Goal: Task Accomplishment & Management: Manage account settings

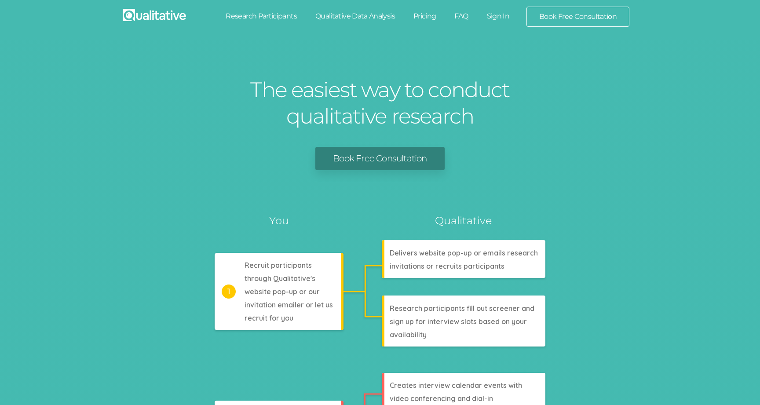
click at [505, 15] on link "Sign In" at bounding box center [498, 16] width 41 height 19
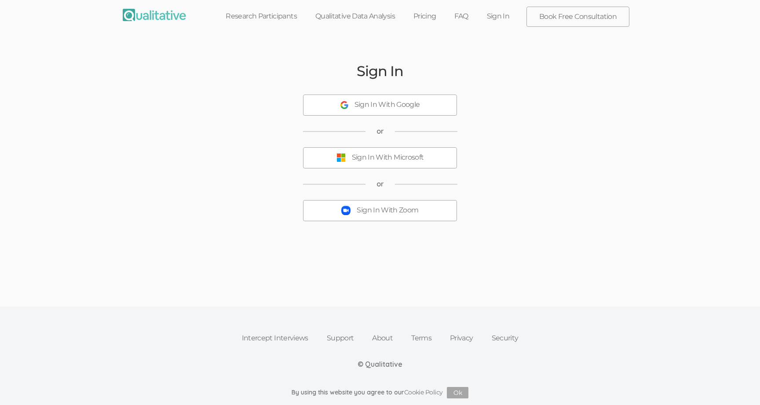
click at [390, 204] on button "Sign In With Zoom" at bounding box center [380, 210] width 154 height 21
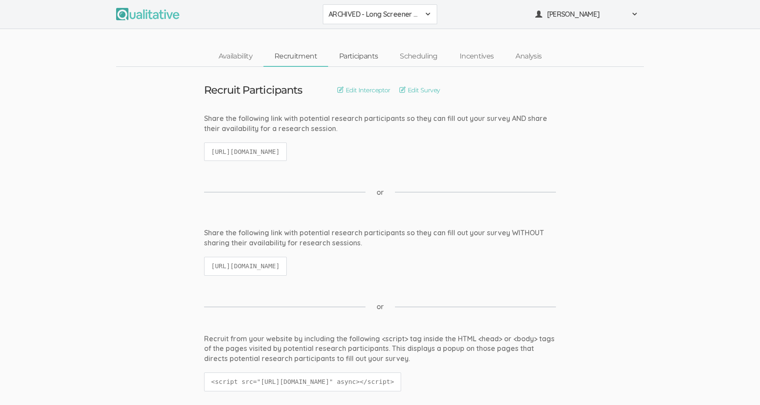
click at [358, 61] on link "Participants" at bounding box center [358, 56] width 61 height 19
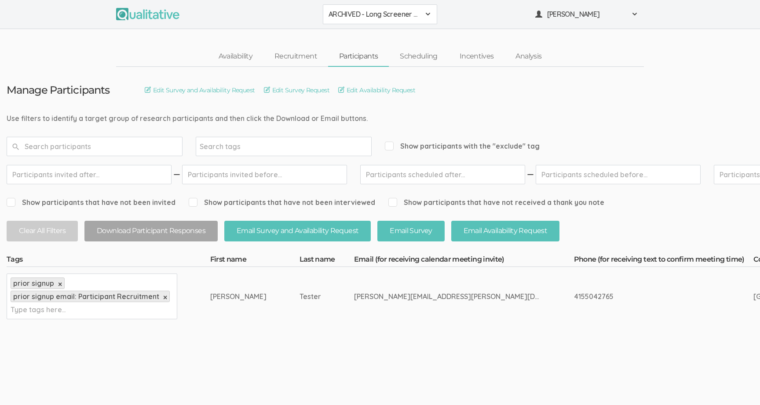
click at [360, 11] on span "ARCHIVED - Long Screener - PXQG 1pm Hua (Individual)" at bounding box center [373, 14] width 91 height 10
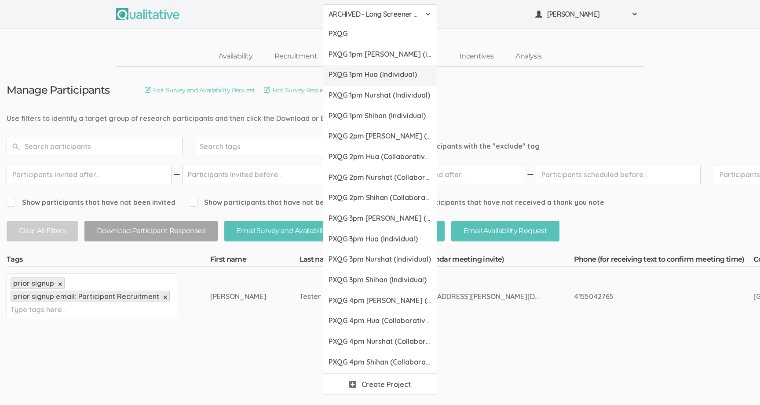
click at [375, 82] on link "PXQG 1pm Hua (Individual)" at bounding box center [379, 75] width 113 height 21
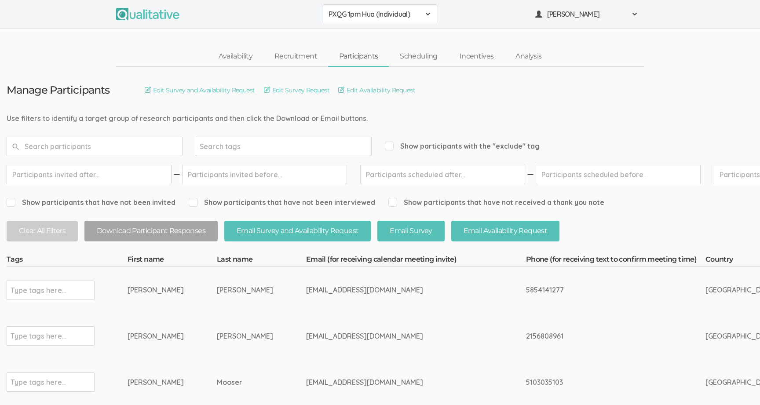
click at [102, 149] on input "text" at bounding box center [95, 146] width 176 height 19
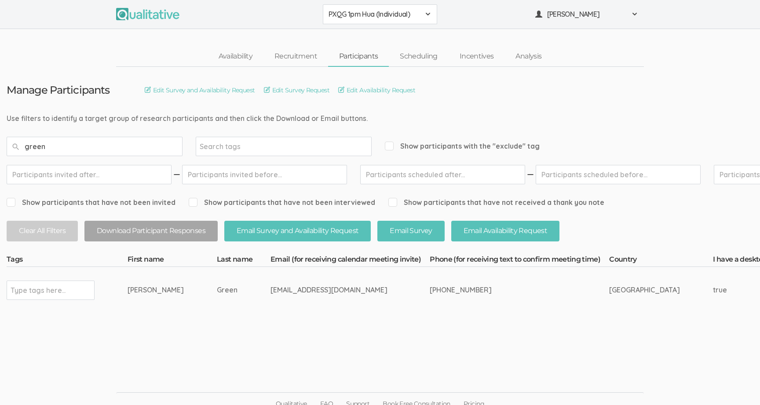
type input "green"
click at [361, 17] on span "PXQG 1pm Hua (Individual)" at bounding box center [373, 14] width 91 height 10
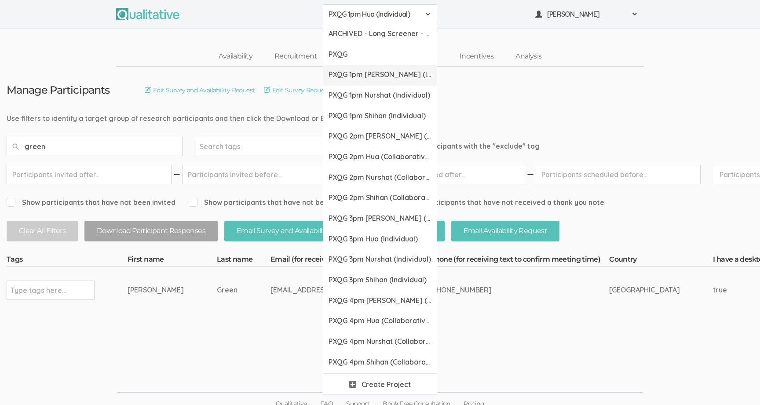
click at [370, 68] on link "PXQG 1pm Bibek (Individual)" at bounding box center [379, 75] width 113 height 21
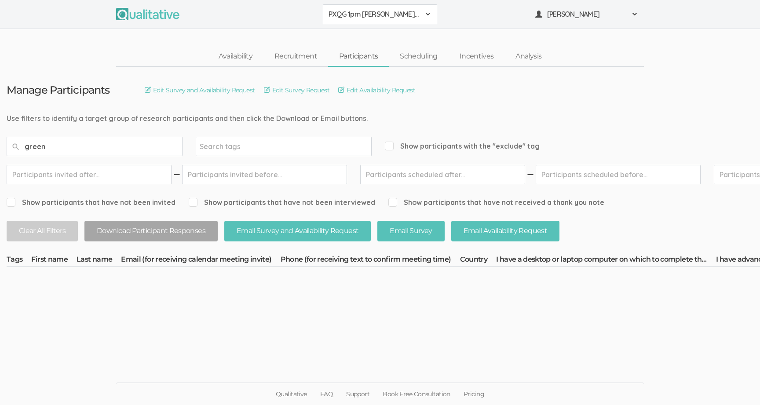
click at [367, 9] on span "PXQG 1pm Bibek (Individual)" at bounding box center [373, 14] width 91 height 10
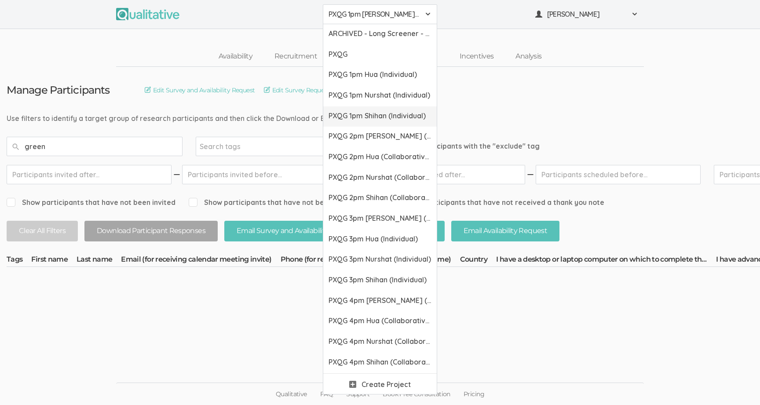
click at [371, 118] on span "PXQG 1pm Shihan (Individual)" at bounding box center [379, 116] width 103 height 10
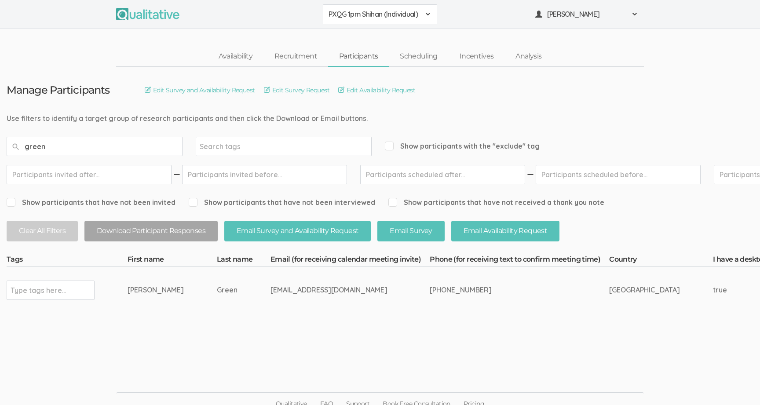
click at [298, 290] on div "acynthiagreen383@gmail.com" at bounding box center [333, 290] width 126 height 10
copy tr "acynthiagreen383@gmail.com"
